Goal: Transaction & Acquisition: Book appointment/travel/reservation

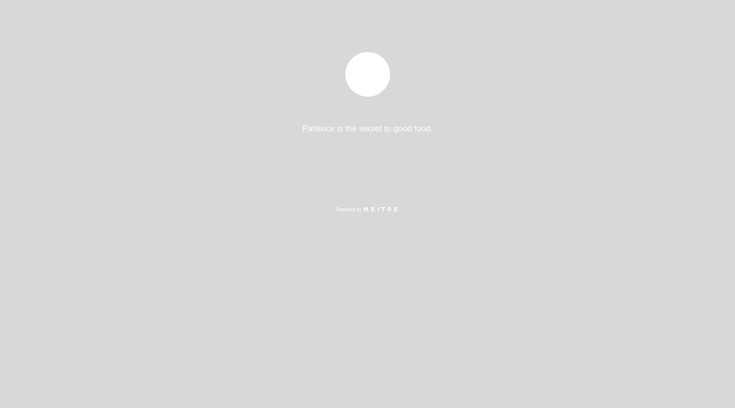
select select "es"
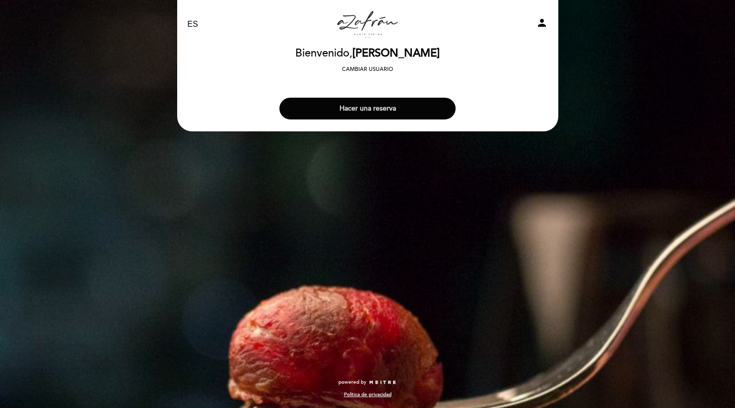
click at [382, 112] on button "Hacer una reserva" at bounding box center [367, 109] width 176 height 22
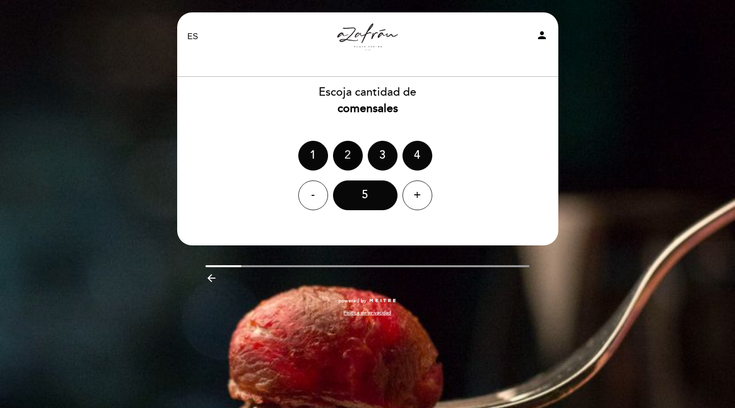
click at [353, 160] on div "2" at bounding box center [348, 156] width 30 height 30
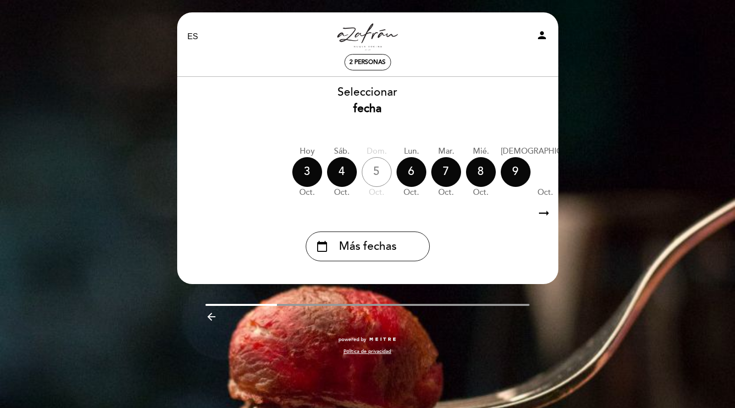
click at [595, 166] on div "10" at bounding box center [610, 172] width 30 height 30
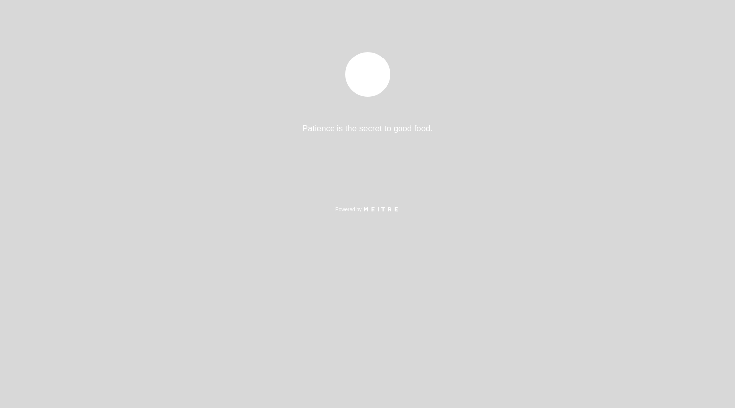
select select "es"
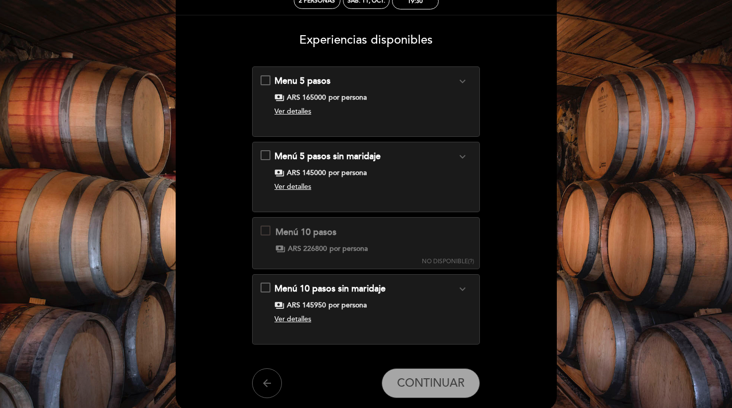
scroll to position [59, 0]
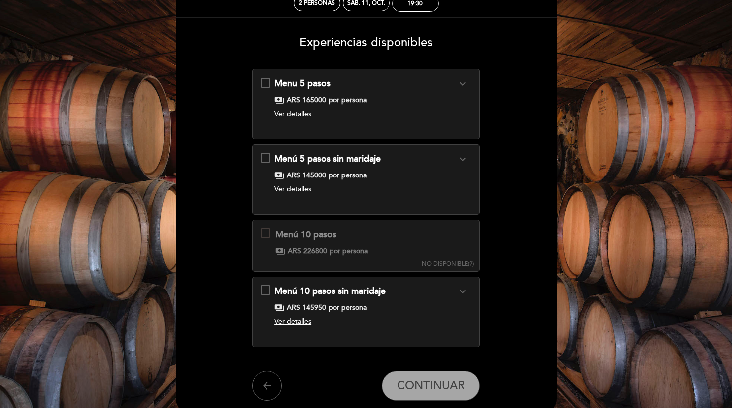
click at [462, 86] on icon "expand_more" at bounding box center [463, 84] width 12 height 12
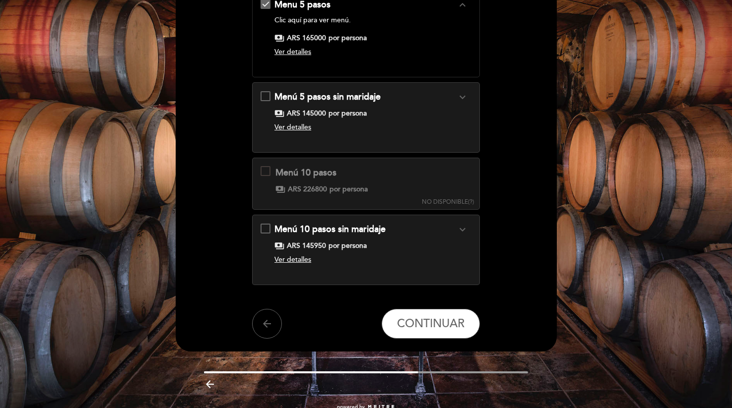
scroll to position [138, 0]
click at [418, 322] on span "CONTINUAR" at bounding box center [430, 324] width 67 height 14
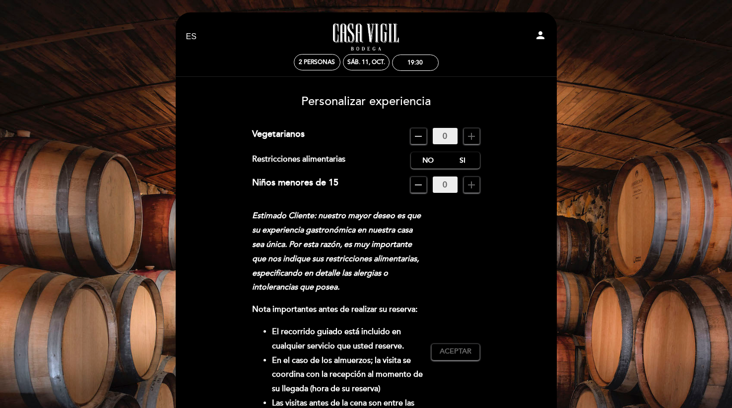
scroll to position [0, 0]
click at [421, 159] on label "No" at bounding box center [428, 160] width 35 height 16
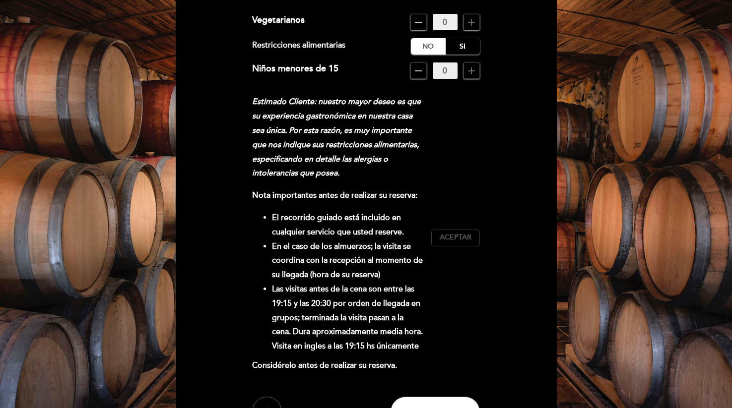
click at [446, 243] on span "Aceptar" at bounding box center [456, 238] width 32 height 10
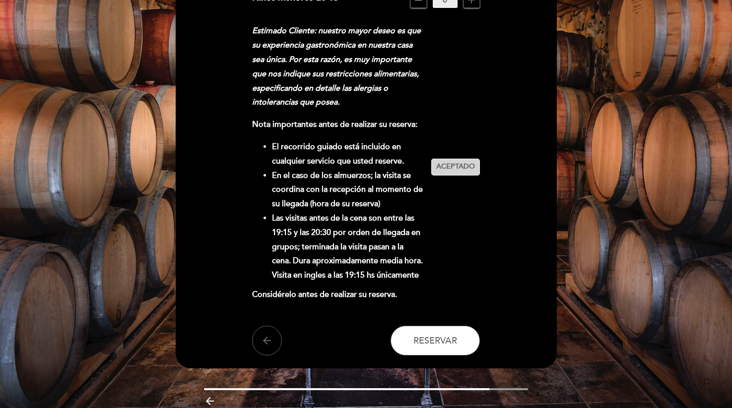
scroll to position [188, 0]
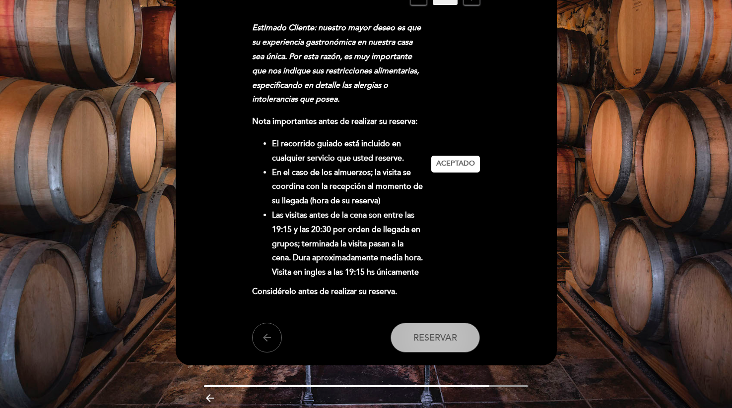
click at [426, 343] on span "Reservar" at bounding box center [435, 338] width 44 height 11
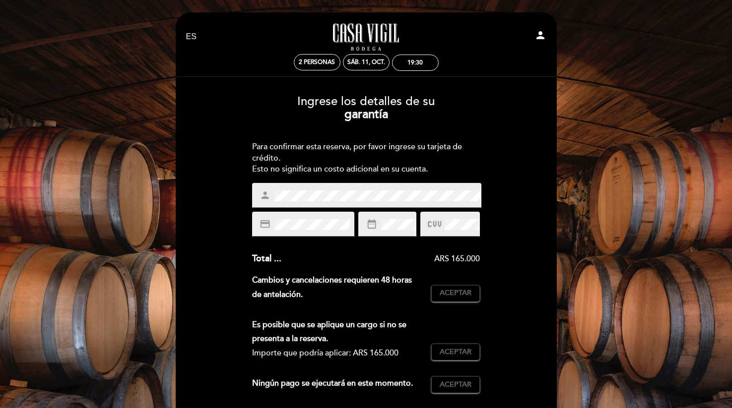
scroll to position [0, 0]
click at [354, 25] on link "Casa Vigil - Restaurante" at bounding box center [366, 36] width 124 height 27
